Goal: Complete application form: Complete application form

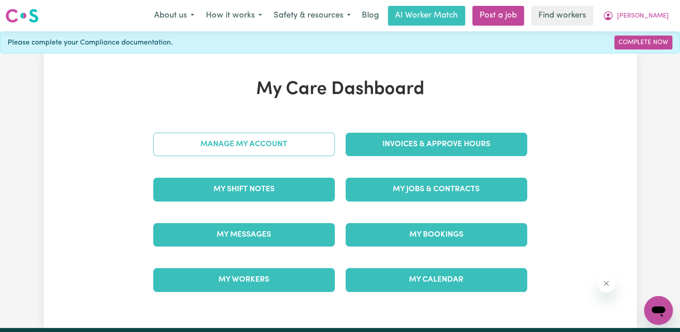
click at [301, 144] on link "Manage My Account" at bounding box center [243, 144] width 181 height 23
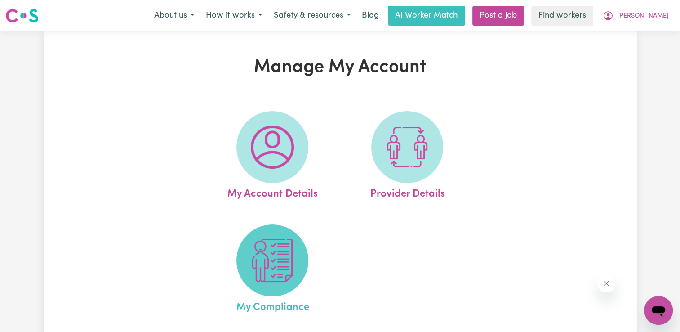
click at [270, 284] on span at bounding box center [272, 260] width 72 height 72
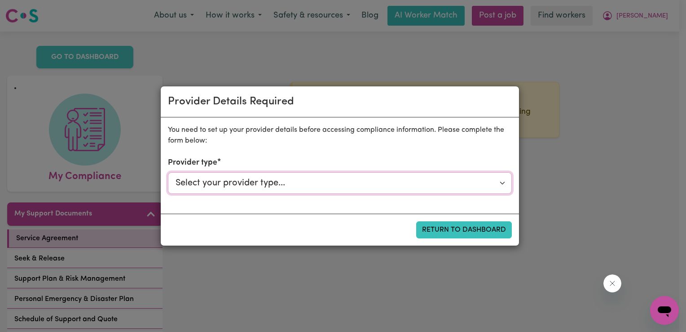
click at [406, 184] on select "Select your provider type... Privately Aged Care / Home Care Package NDIS Fundi…" at bounding box center [340, 183] width 344 height 22
select select "NDIS_FUNDING_PLAN_MANAGED"
click at [168, 172] on select "Select your provider type... Privately Aged Care / Home Care Package NDIS Fundi…" at bounding box center [340, 183] width 344 height 22
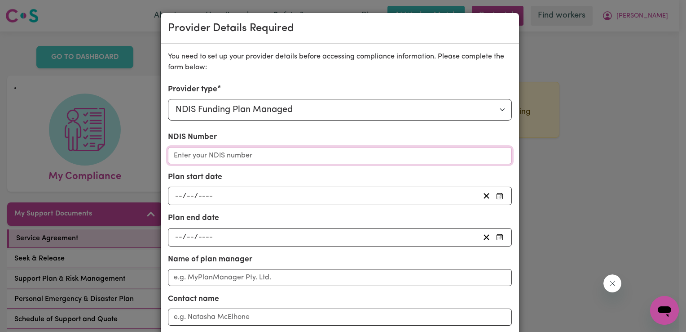
click at [316, 158] on input "NDIS Number" at bounding box center [340, 155] width 344 height 17
paste input "430163916"
type input "430163916"
click at [212, 194] on div "/ /" at bounding box center [327, 196] width 306 height 12
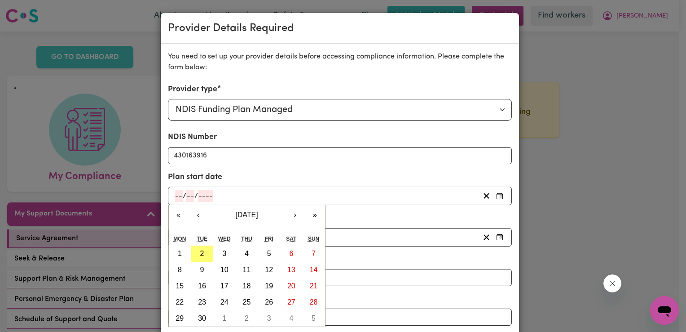
click at [214, 193] on div "/ /" at bounding box center [327, 196] width 306 height 12
click at [199, 213] on button "‹" at bounding box center [199, 215] width 20 height 20
click at [190, 212] on button "‹" at bounding box center [199, 215] width 20 height 20
click at [287, 212] on button "›" at bounding box center [296, 215] width 20 height 20
click at [171, 215] on button "«" at bounding box center [179, 215] width 20 height 20
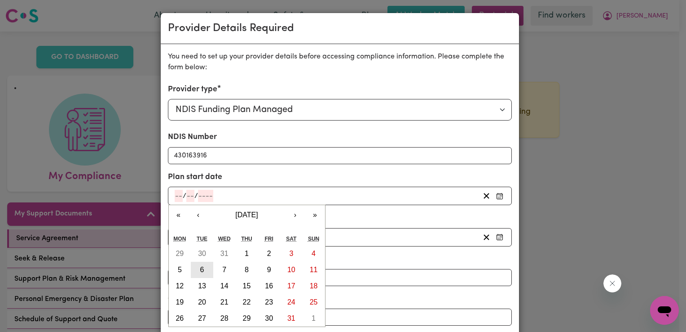
click at [203, 267] on button "6" at bounding box center [202, 269] width 22 height 16
type input "[DATE]"
type input "6"
type input "8"
type input "2024"
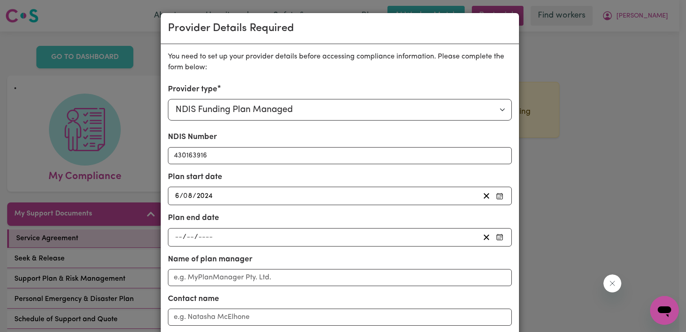
click at [213, 237] on div "/ /" at bounding box center [327, 237] width 306 height 12
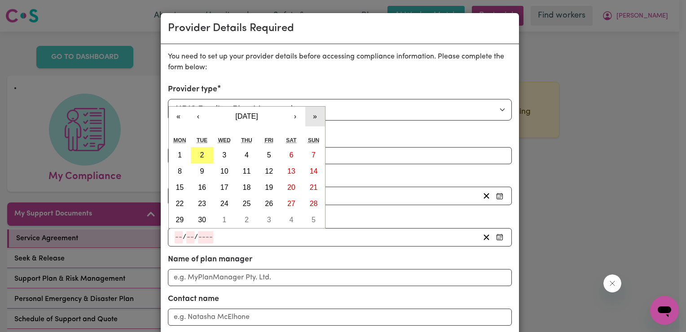
click at [308, 118] on button "»" at bounding box center [315, 116] width 20 height 20
click at [197, 115] on button "‹" at bounding box center [199, 116] width 20 height 20
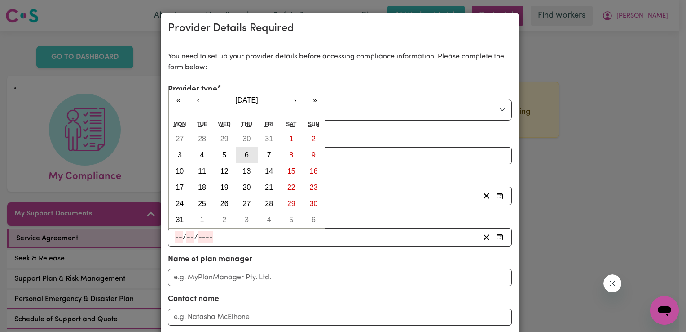
click at [245, 154] on abbr "6" at bounding box center [247, 155] width 4 height 8
type input "[DATE]"
type input "6"
type input "8"
type input "2026"
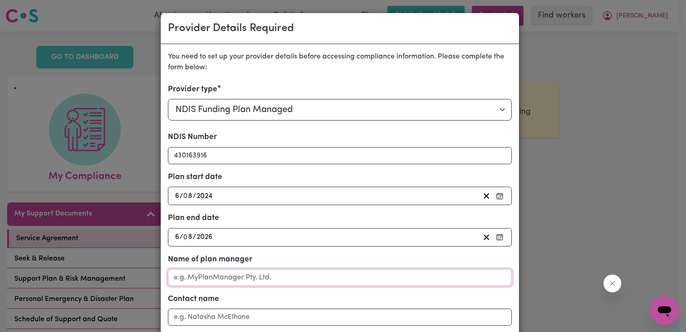
click at [260, 273] on input "Name of plan manager" at bounding box center [340, 277] width 344 height 17
type input "Country Wide Care"
click at [247, 321] on input "Contact name" at bounding box center [340, 316] width 344 height 17
type input "[PERSON_NAME]"
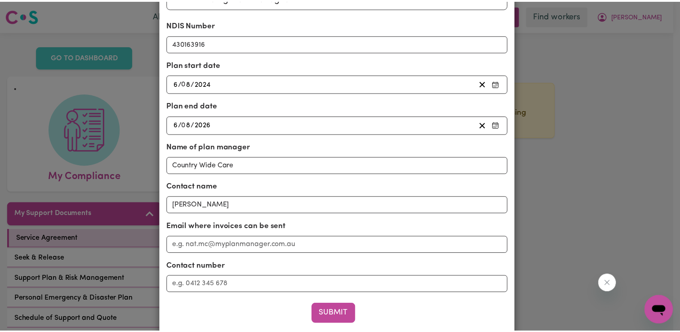
scroll to position [113, 0]
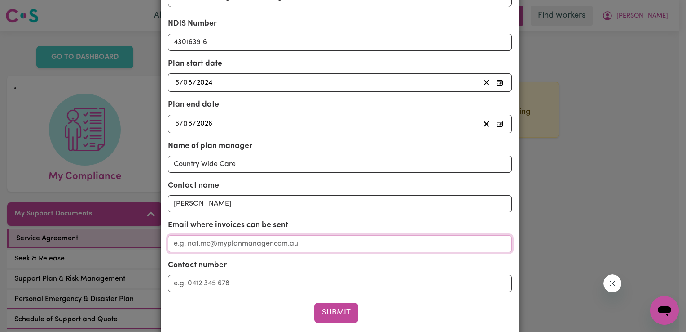
click at [410, 244] on input "Email where invoices can be sent" at bounding box center [340, 243] width 344 height 17
type input "[EMAIL_ADDRESS][DOMAIN_NAME]"
click at [390, 281] on input "Contact number" at bounding box center [340, 282] width 344 height 17
type input "0466400151"
click at [341, 309] on button "Submit" at bounding box center [336, 312] width 44 height 20
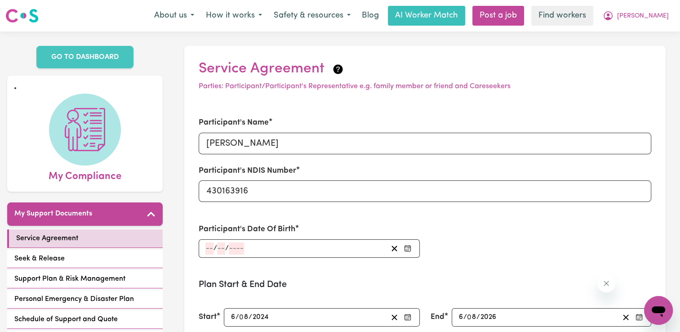
click at [301, 249] on div "/ /" at bounding box center [295, 248] width 182 height 12
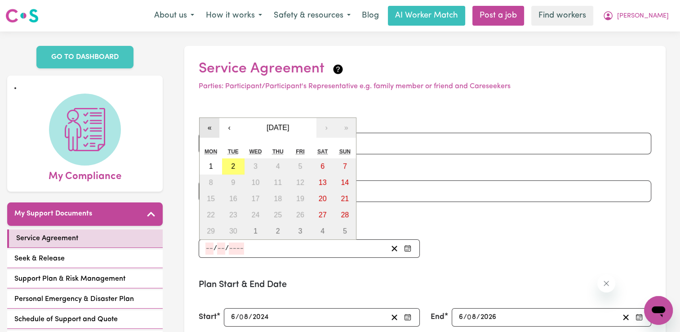
click at [212, 127] on button "«" at bounding box center [209, 128] width 20 height 20
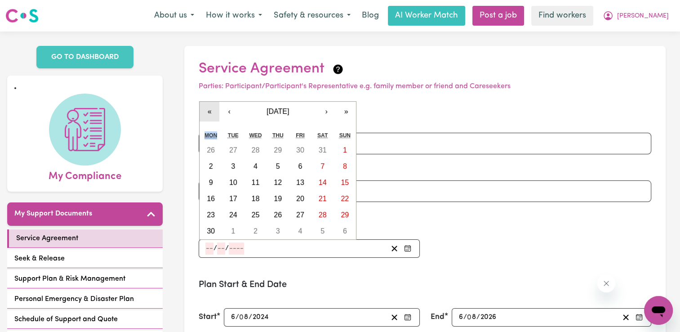
click at [212, 127] on div "« ‹ [DATE] › » Mon Tue Wed Thu Fri Sat Sun 26 27 28 29 30 31 1 2 3 4 5 6 7 8 9 …" at bounding box center [277, 170] width 157 height 138
drag, startPoint x: 212, startPoint y: 127, endPoint x: 208, endPoint y: 112, distance: 15.4
click at [208, 112] on button "«" at bounding box center [209, 112] width 20 height 20
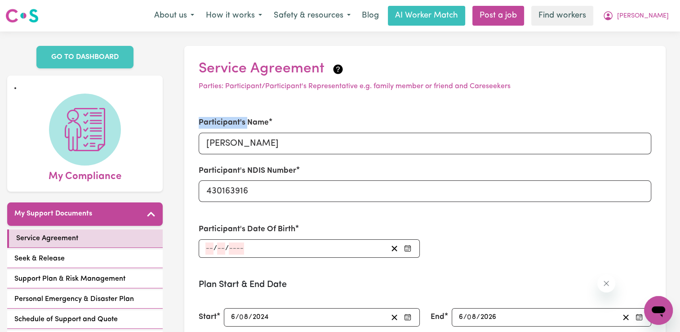
click at [208, 112] on div "Participant's Name [PERSON_NAME] Participant's NDIS Number 430163916" at bounding box center [424, 159] width 463 height 106
click at [257, 144] on input "[PERSON_NAME]" at bounding box center [425, 144] width 452 height 22
type input "[PERSON_NAME]"
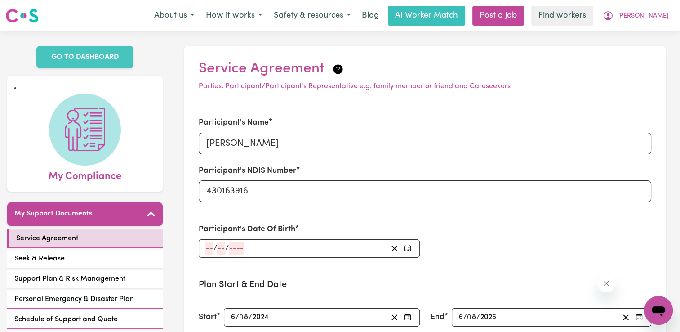
click at [247, 251] on div "/ /" at bounding box center [295, 248] width 182 height 12
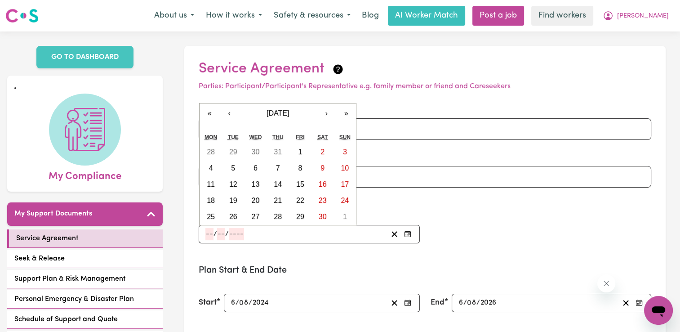
scroll to position [0, 0]
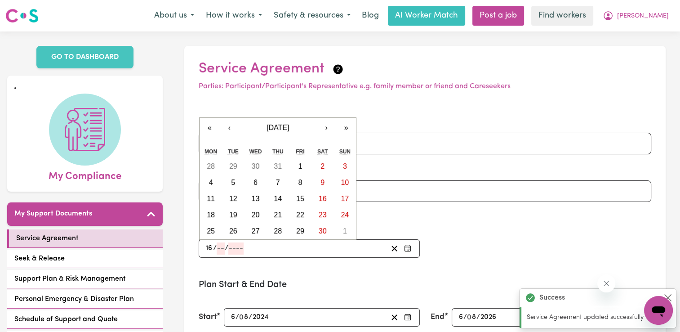
type input "16"
type input "09"
type input "0001-09-16"
type input "9"
type input "1"
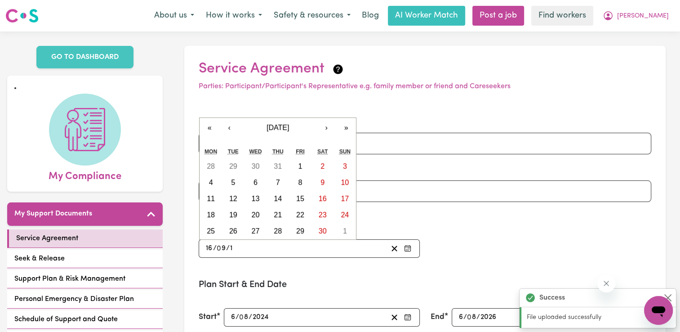
type input "0019-09-16"
type input "19"
type input "0198-09-16"
type input "198"
type input "[DATE]"
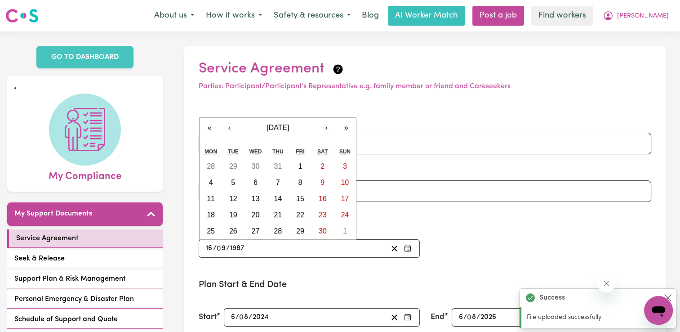
type input "1987"
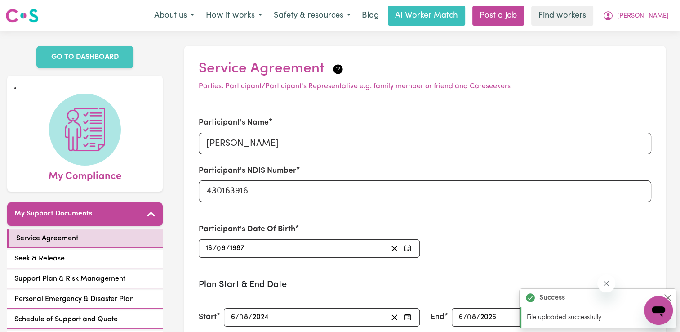
click at [442, 252] on div "Participant's Name Trent Power Participant's NDIS Number 430163916 Participant'…" at bounding box center [424, 187] width 463 height 162
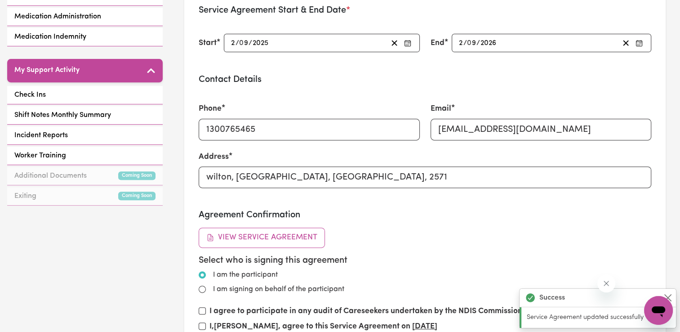
type input "[DATE]"
type input "16"
type input "9"
type input "1987"
drag, startPoint x: 373, startPoint y: 175, endPoint x: 201, endPoint y: 175, distance: 172.1
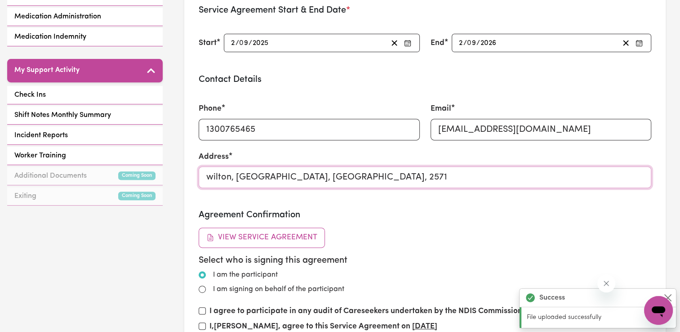
click at [201, 175] on input "wilton, [GEOGRAPHIC_DATA], [GEOGRAPHIC_DATA], 2571" at bounding box center [425, 177] width 452 height 22
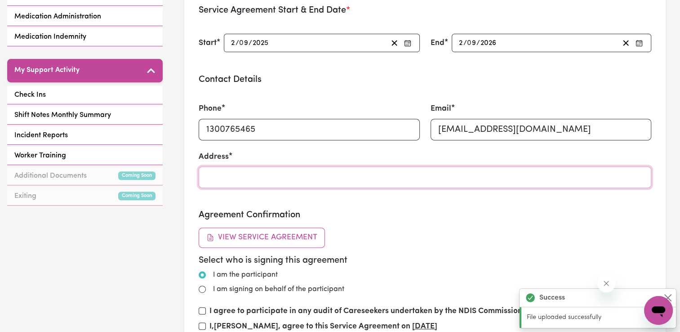
click at [201, 175] on input "Address" at bounding box center [425, 177] width 452 height 22
paste input "[STREET_ADDRESS]"
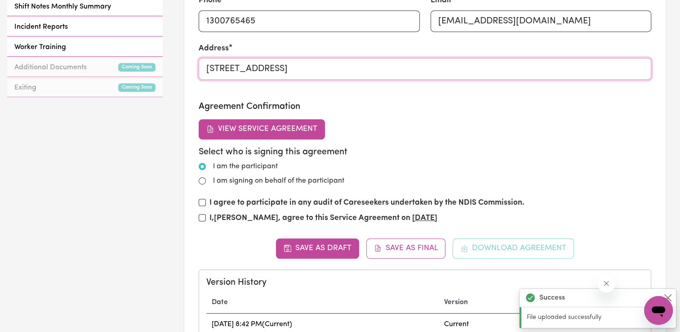
type input "[STREET_ADDRESS]"
click at [281, 130] on button "View Service Agreement" at bounding box center [262, 129] width 126 height 20
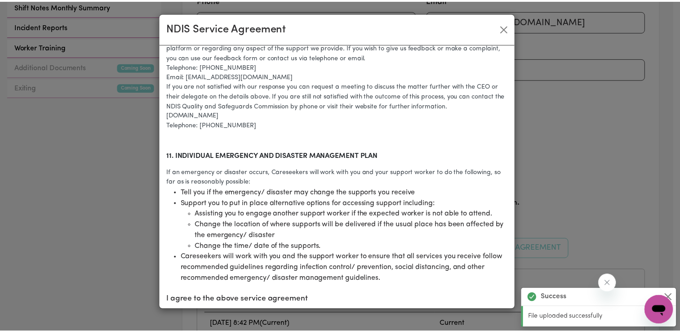
scroll to position [1811, 0]
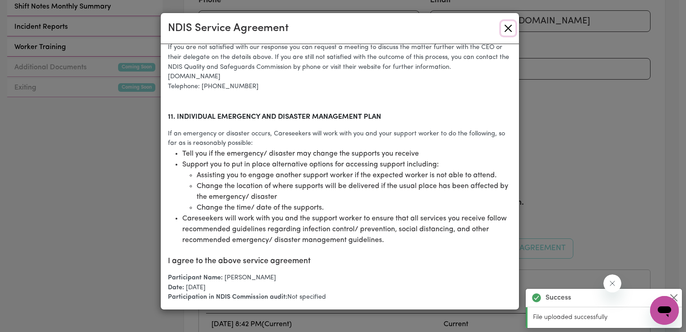
click at [513, 29] on button "Close" at bounding box center [508, 28] width 14 height 14
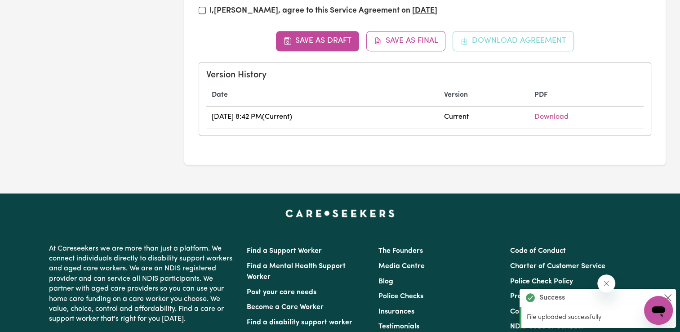
scroll to position [655, 0]
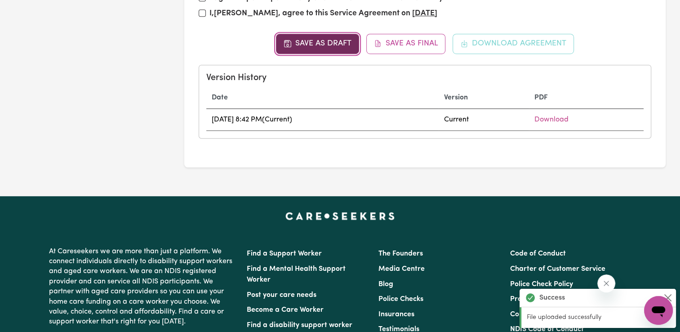
click at [339, 37] on button "Save as Draft" at bounding box center [317, 44] width 83 height 20
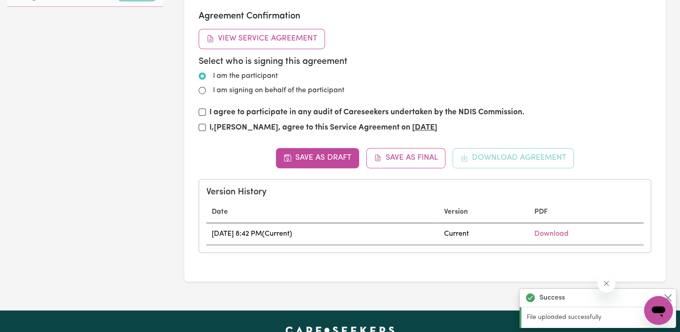
scroll to position [549, 0]
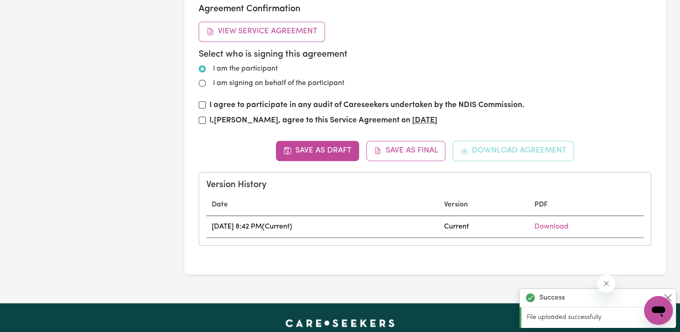
click at [510, 150] on div "Save as Draft Save as Final Download Agreement Version History Date Version PDF…" at bounding box center [425, 193] width 452 height 104
click at [343, 147] on button "Save as Draft" at bounding box center [317, 151] width 83 height 20
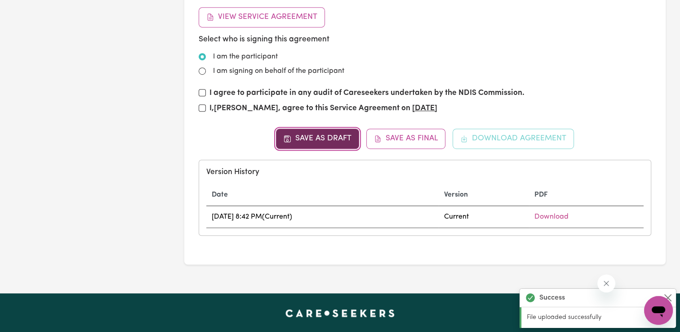
scroll to position [0, 0]
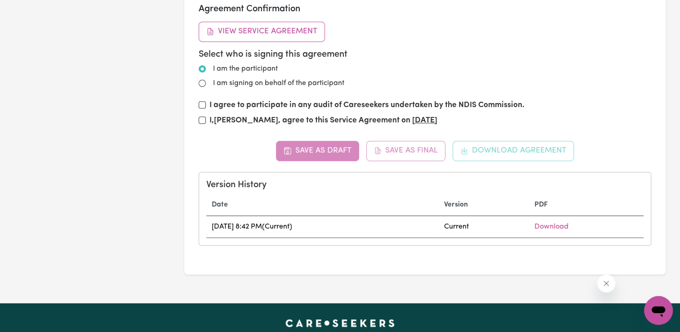
click at [480, 144] on div "Save as Draft Save as Final Download Agreement Version History Date Version PDF…" at bounding box center [425, 193] width 452 height 104
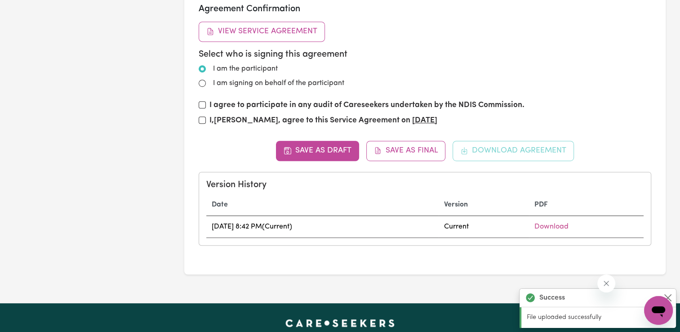
click at [548, 320] on p "File uploaded successfully" at bounding box center [599, 317] width 144 height 10
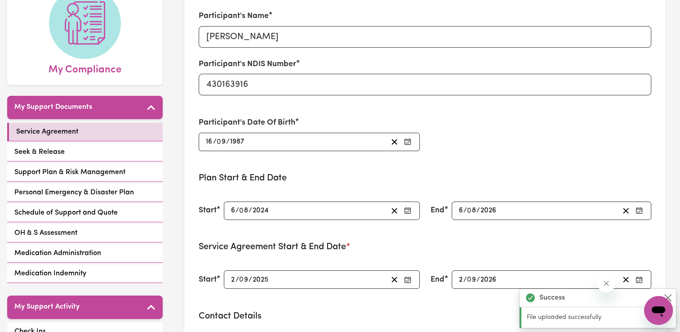
scroll to position [104, 0]
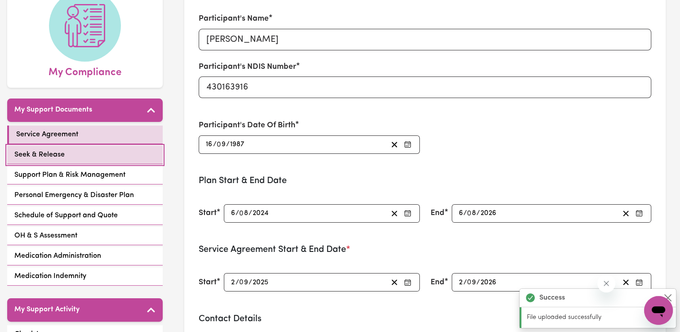
click at [59, 146] on link "Seek & Release" at bounding box center [84, 155] width 155 height 18
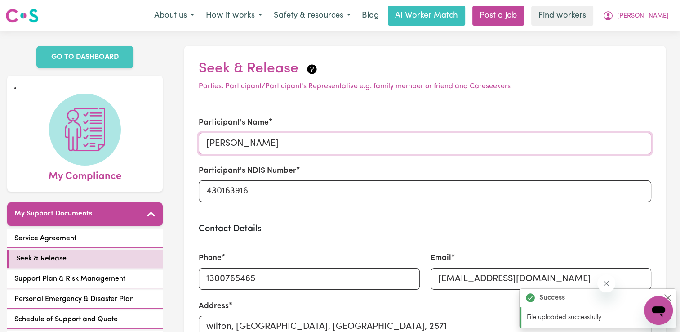
click at [437, 148] on input "[PERSON_NAME]" at bounding box center [425, 144] width 452 height 22
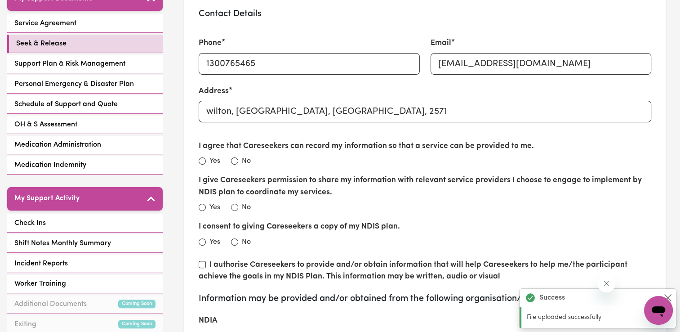
scroll to position [216, 0]
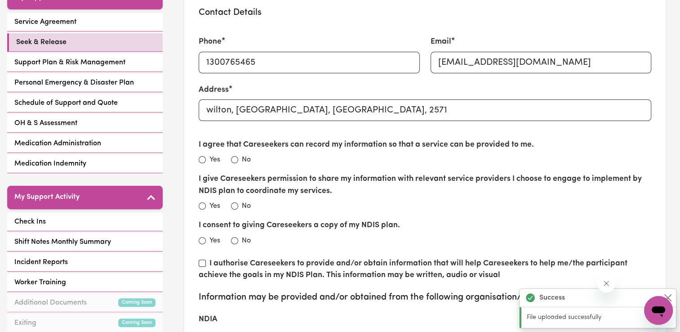
type input "[PERSON_NAME]"
drag, startPoint x: 372, startPoint y: 111, endPoint x: 198, endPoint y: 107, distance: 174.3
click at [198, 107] on div "Address [GEOGRAPHIC_DATA]" at bounding box center [424, 108] width 463 height 48
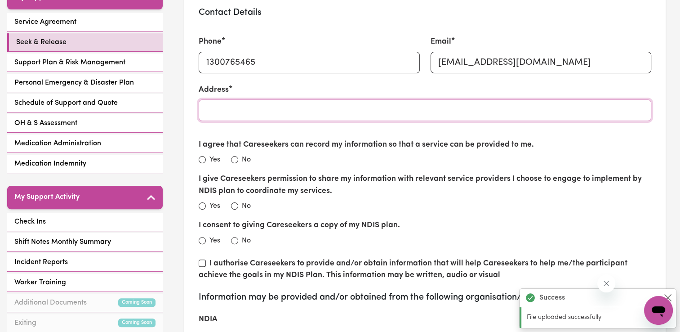
drag, startPoint x: 198, startPoint y: 107, endPoint x: 366, endPoint y: 113, distance: 168.1
click at [366, 113] on input "Address" at bounding box center [425, 110] width 452 height 22
click at [363, 108] on input "Address" at bounding box center [425, 110] width 452 height 22
paste input "[STREET_ADDRESS]"
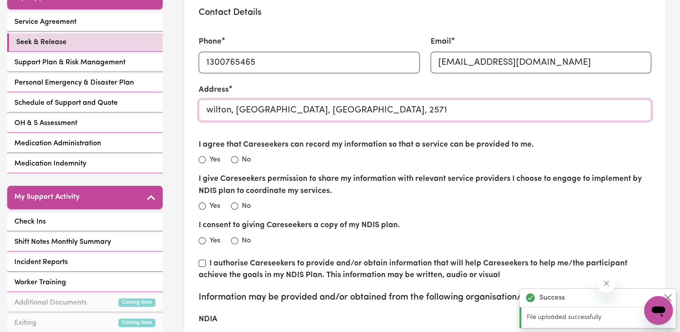
type input "wilton, [GEOGRAPHIC_DATA], [GEOGRAPHIC_DATA], 2571"
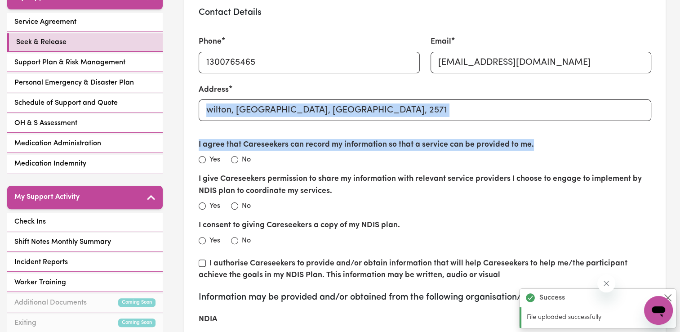
drag, startPoint x: 679, startPoint y: 119, endPoint x: 681, endPoint y: 137, distance: 17.2
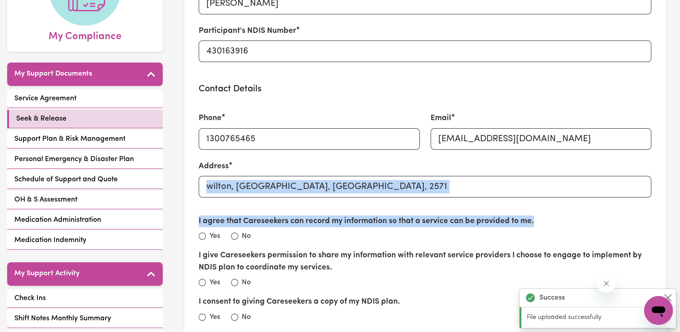
scroll to position [138, 0]
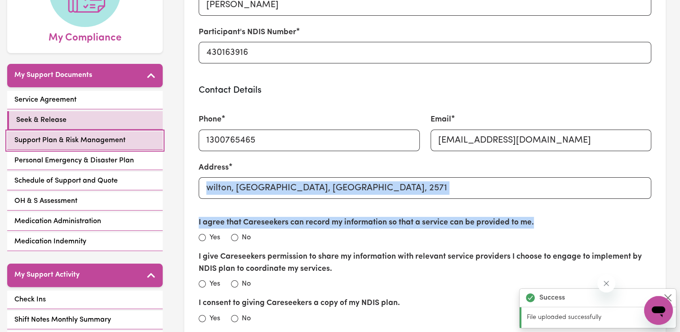
click at [36, 141] on span "Support Plan & Risk Management" at bounding box center [69, 140] width 111 height 11
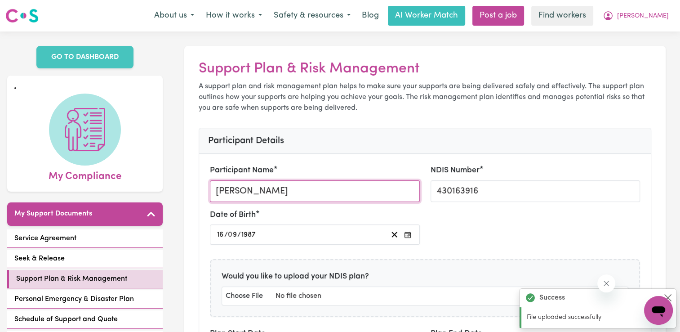
click at [327, 191] on input "[PERSON_NAME]" at bounding box center [314, 191] width 209 height 22
type input "[PERSON_NAME]"
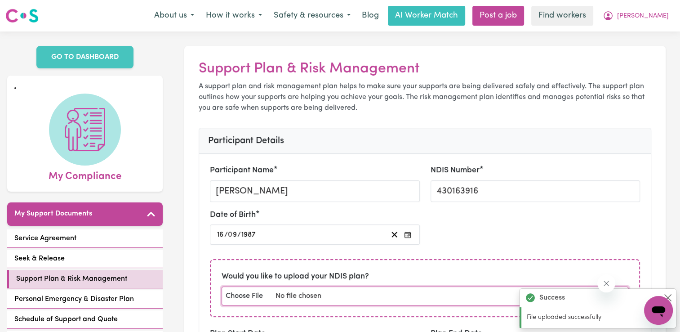
click at [324, 288] on input "file" at bounding box center [424, 295] width 407 height 19
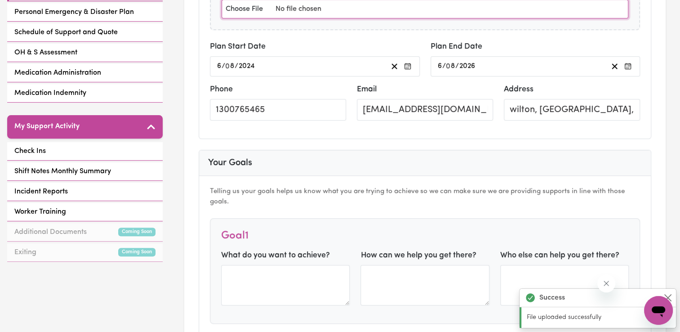
scroll to position [291, 0]
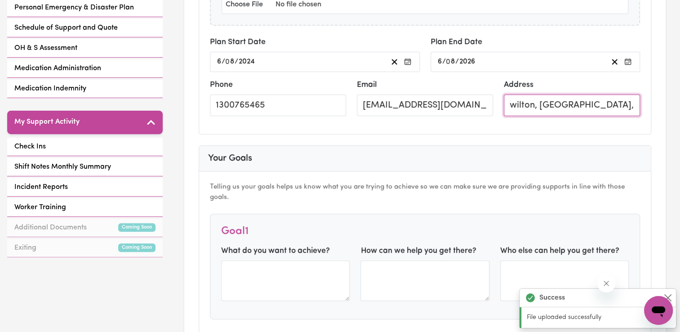
click at [619, 100] on input "wilton, [GEOGRAPHIC_DATA], [GEOGRAPHIC_DATA], 2571" at bounding box center [572, 105] width 136 height 22
type input "W"
paste input "[STREET_ADDRESS]"
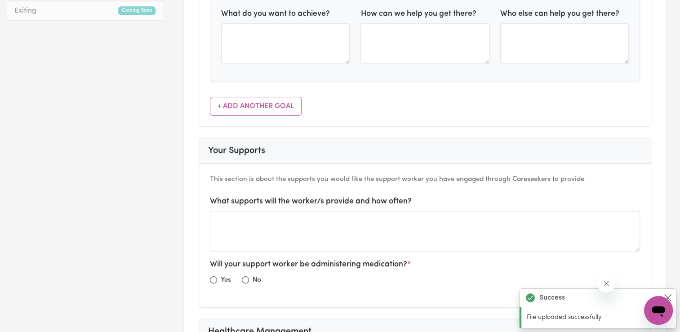
scroll to position [0, 0]
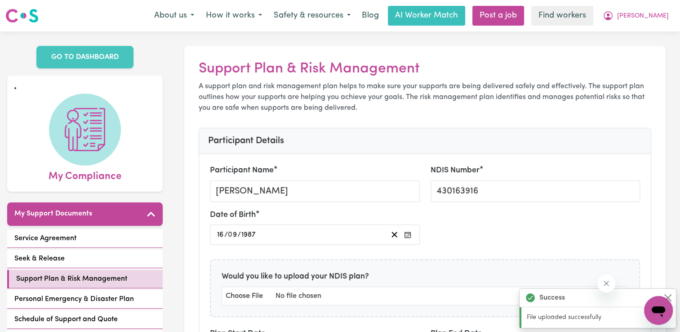
type input "[STREET_ADDRESS]"
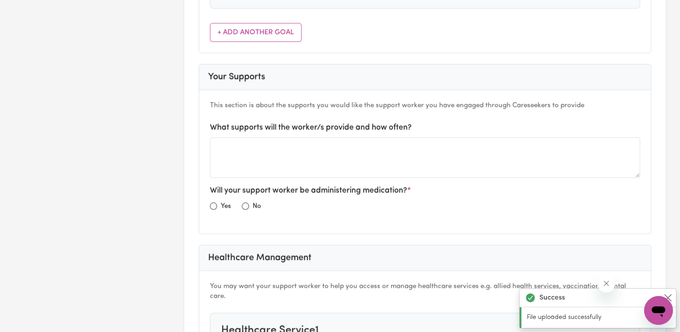
scroll to position [624, 0]
